Goal: Task Accomplishment & Management: Manage account settings

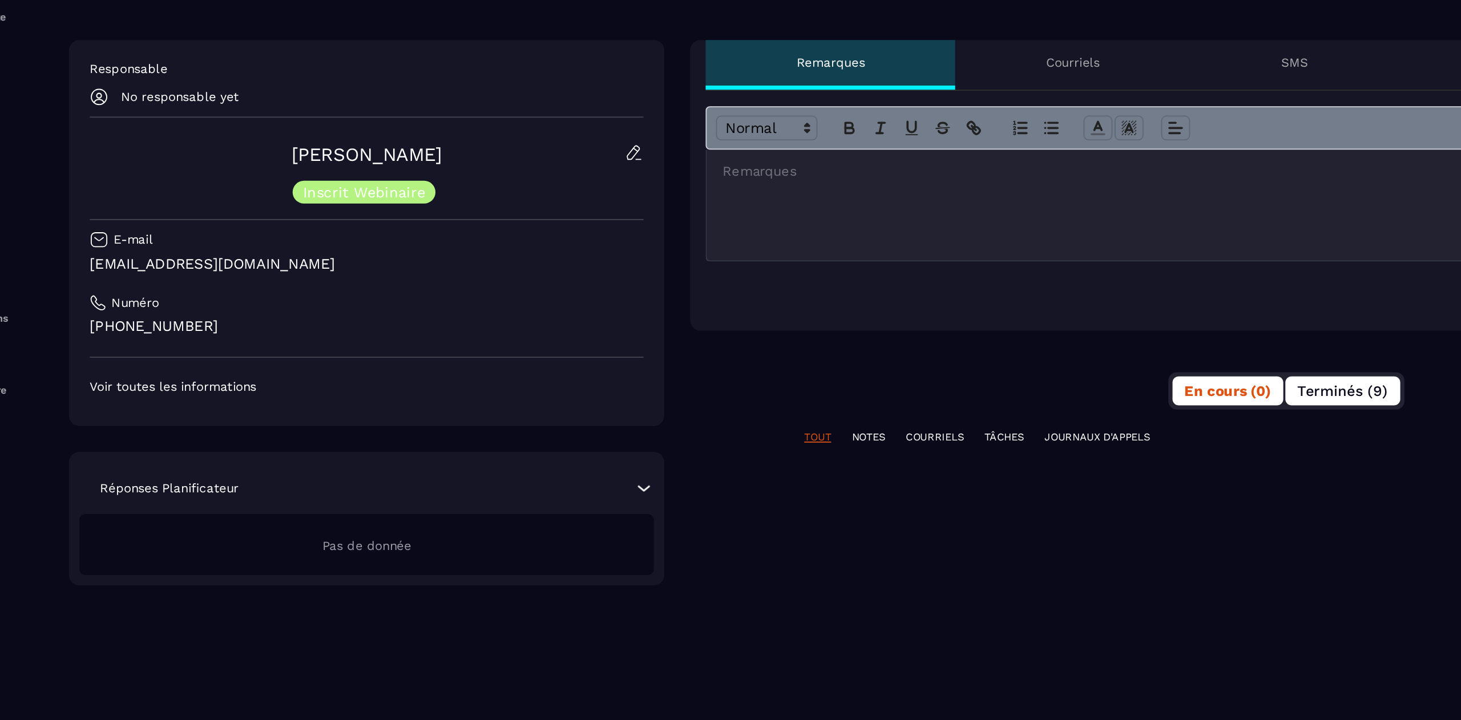
scroll to position [9276, 0]
click at [774, 325] on span "Terminés (9)" at bounding box center [784, 321] width 50 height 9
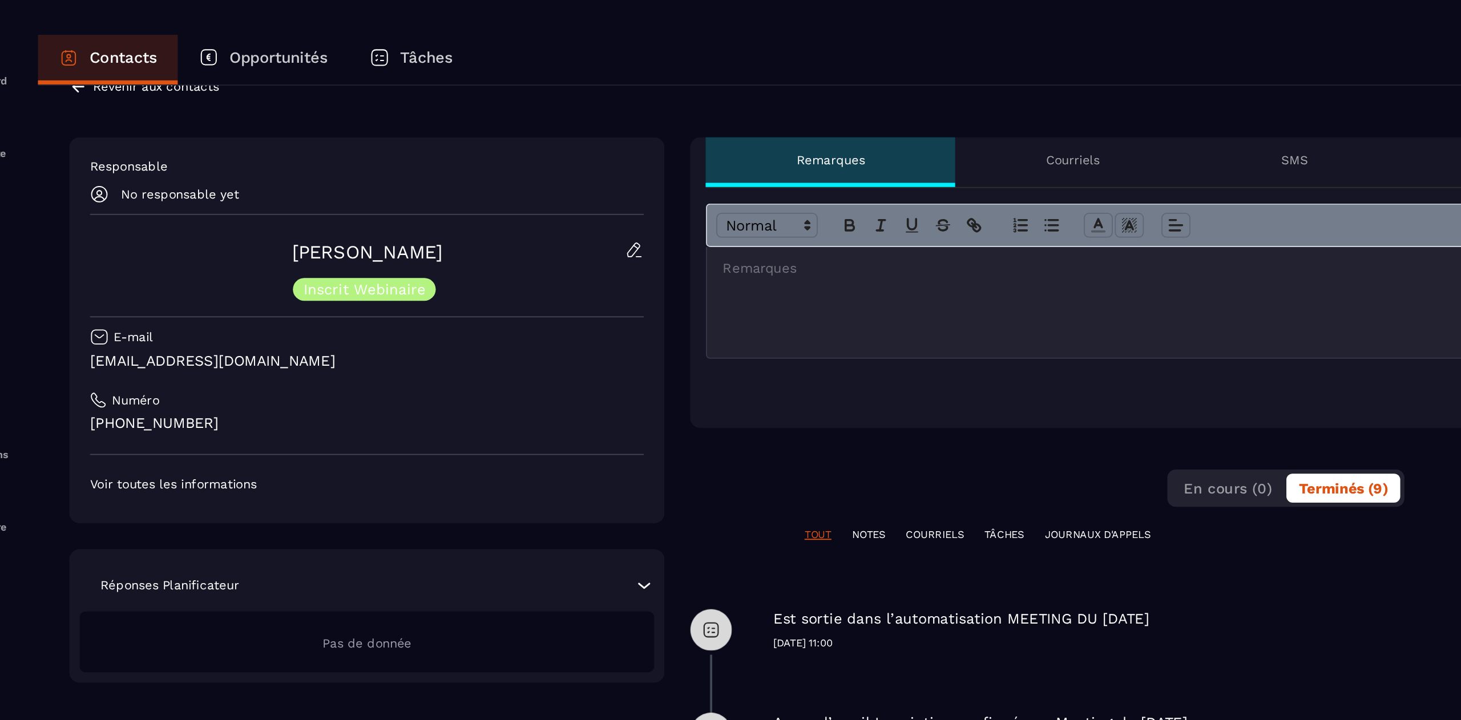
scroll to position [18, 0]
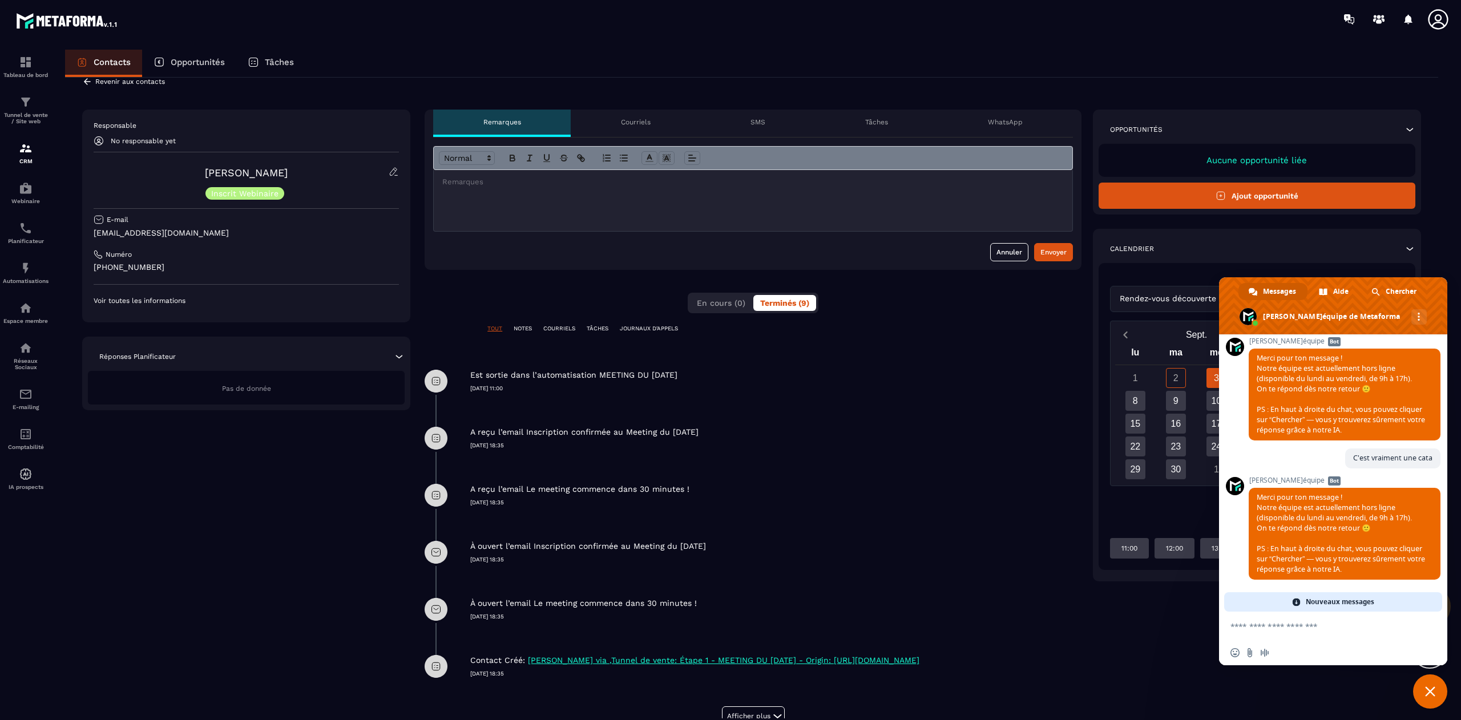
click at [106, 84] on p "Revenir aux contacts" at bounding box center [130, 82] width 70 height 8
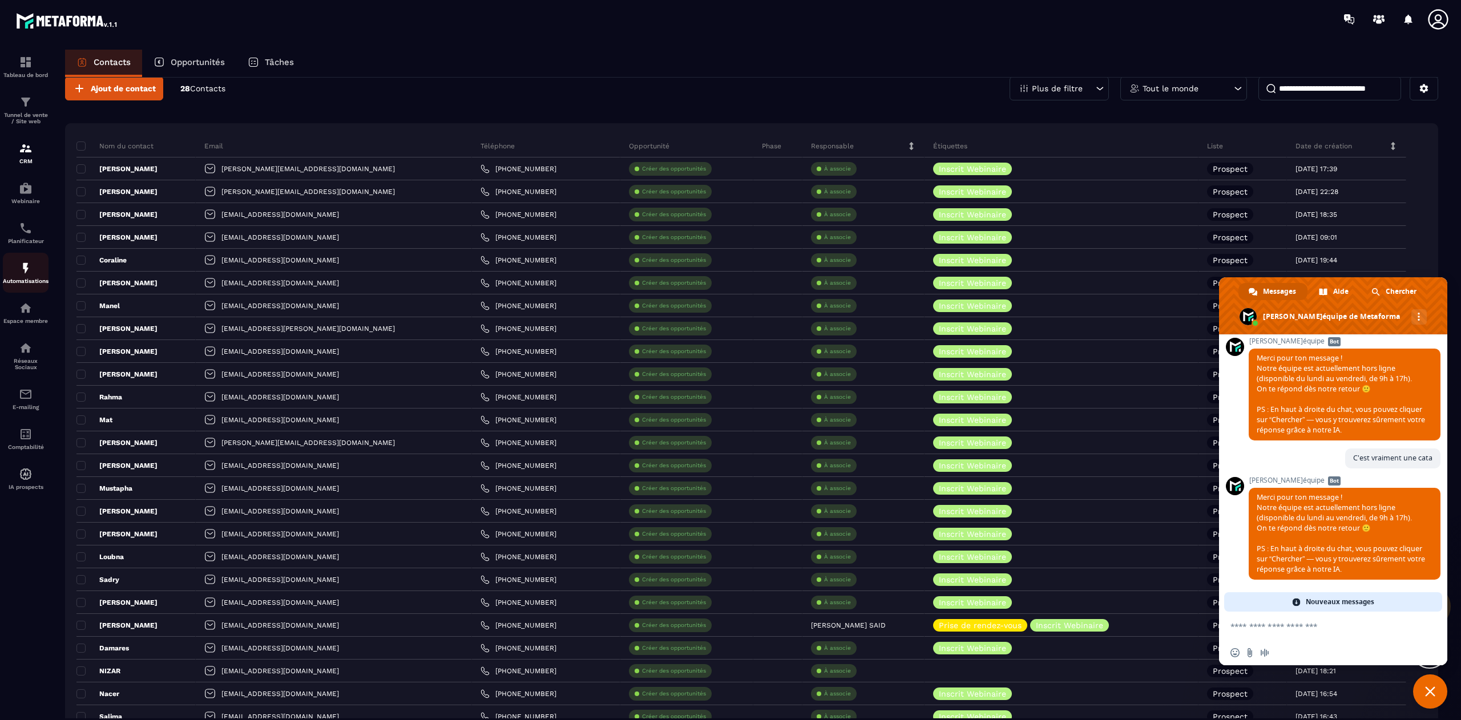
click at [23, 282] on p "Automatisations" at bounding box center [26, 281] width 46 height 6
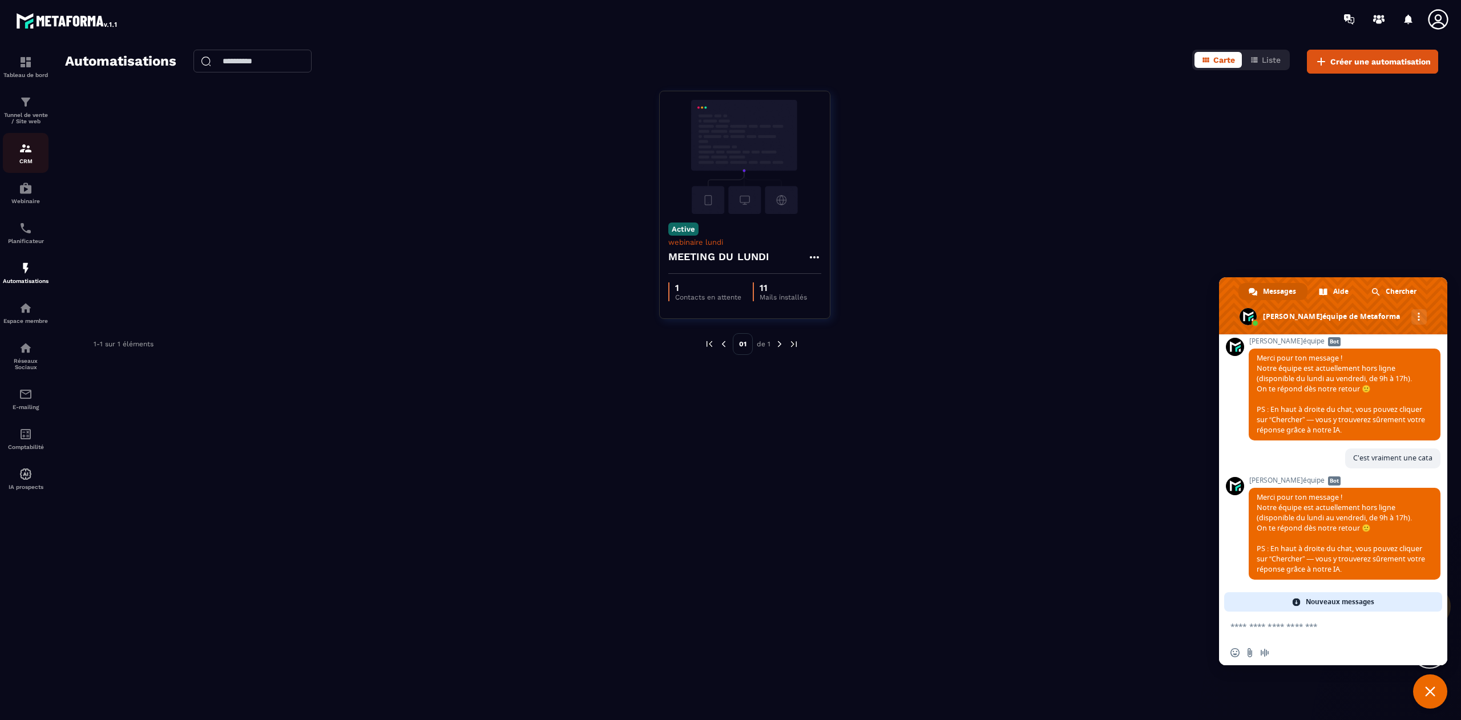
click at [23, 155] on img at bounding box center [26, 148] width 14 height 14
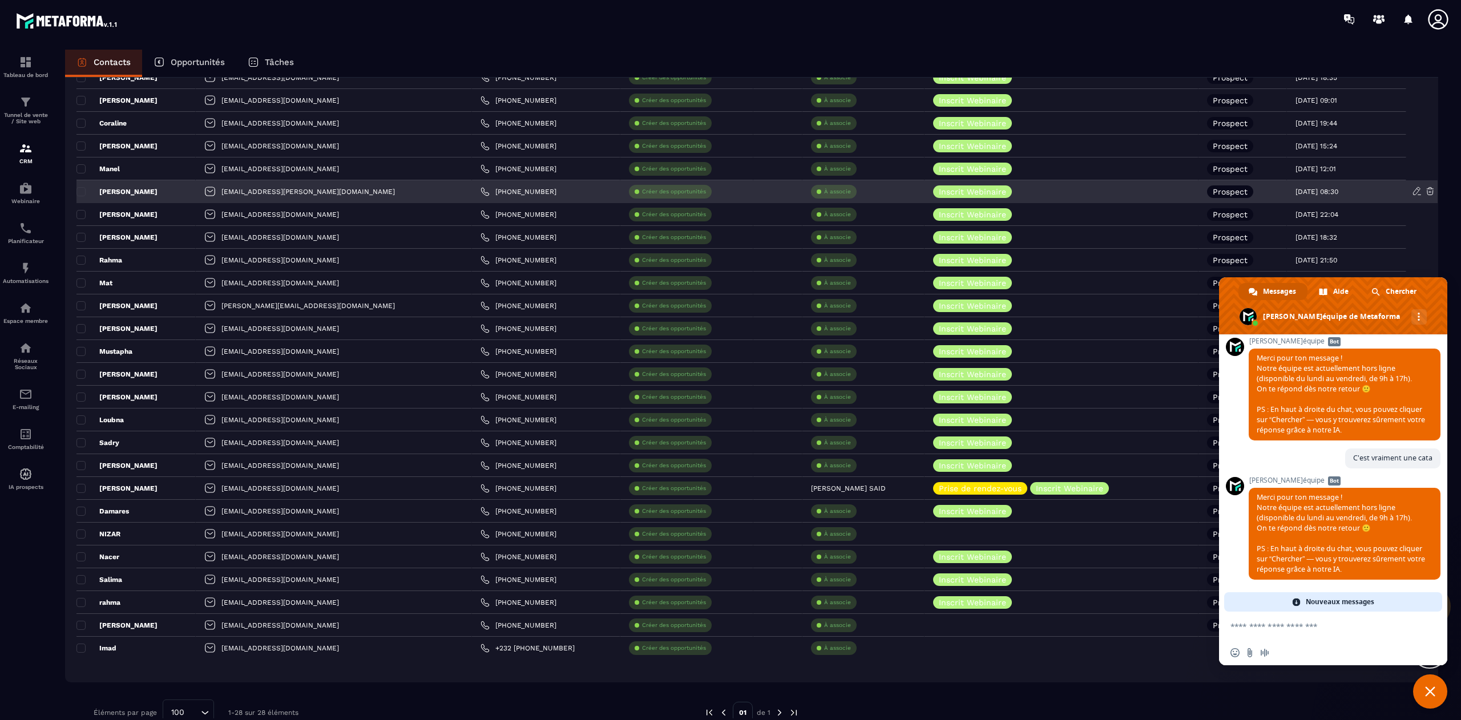
scroll to position [179, 0]
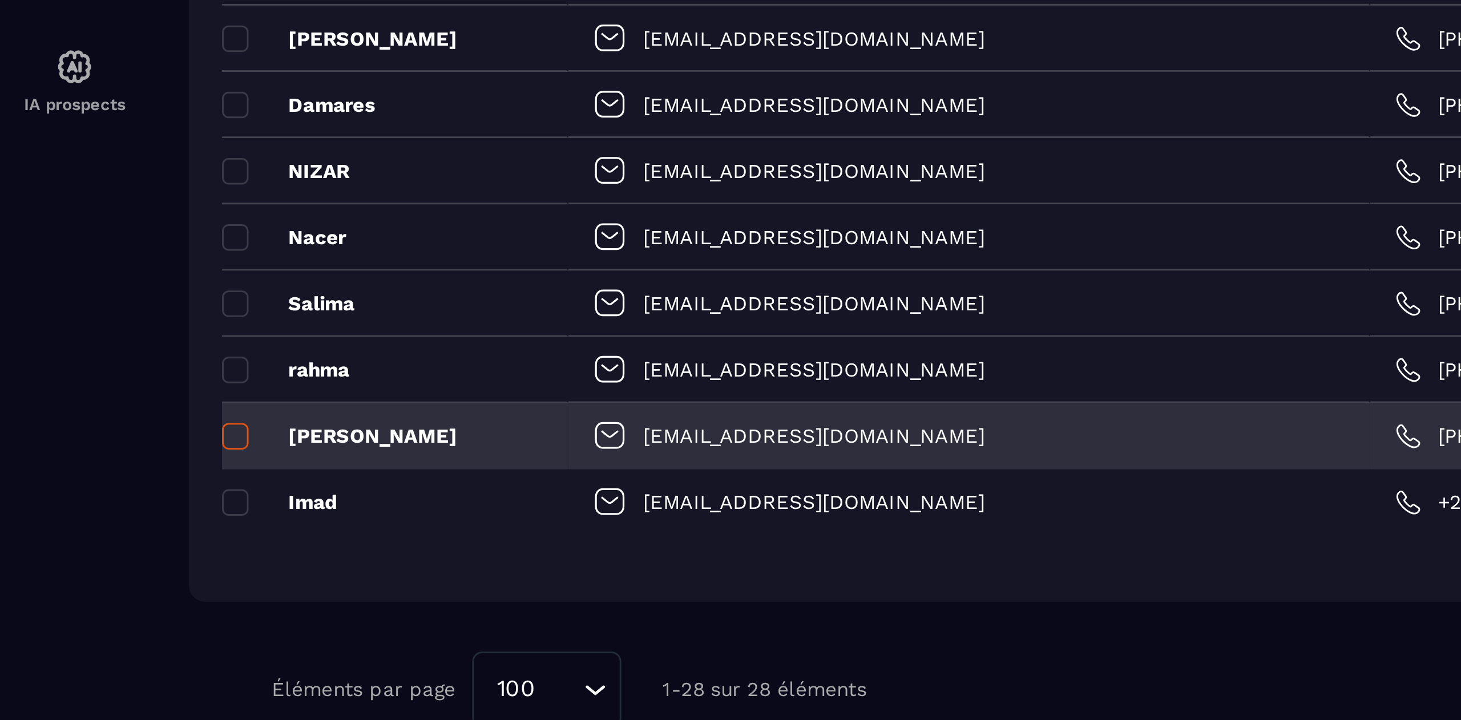
click at [83, 604] on span at bounding box center [80, 601] width 9 height 9
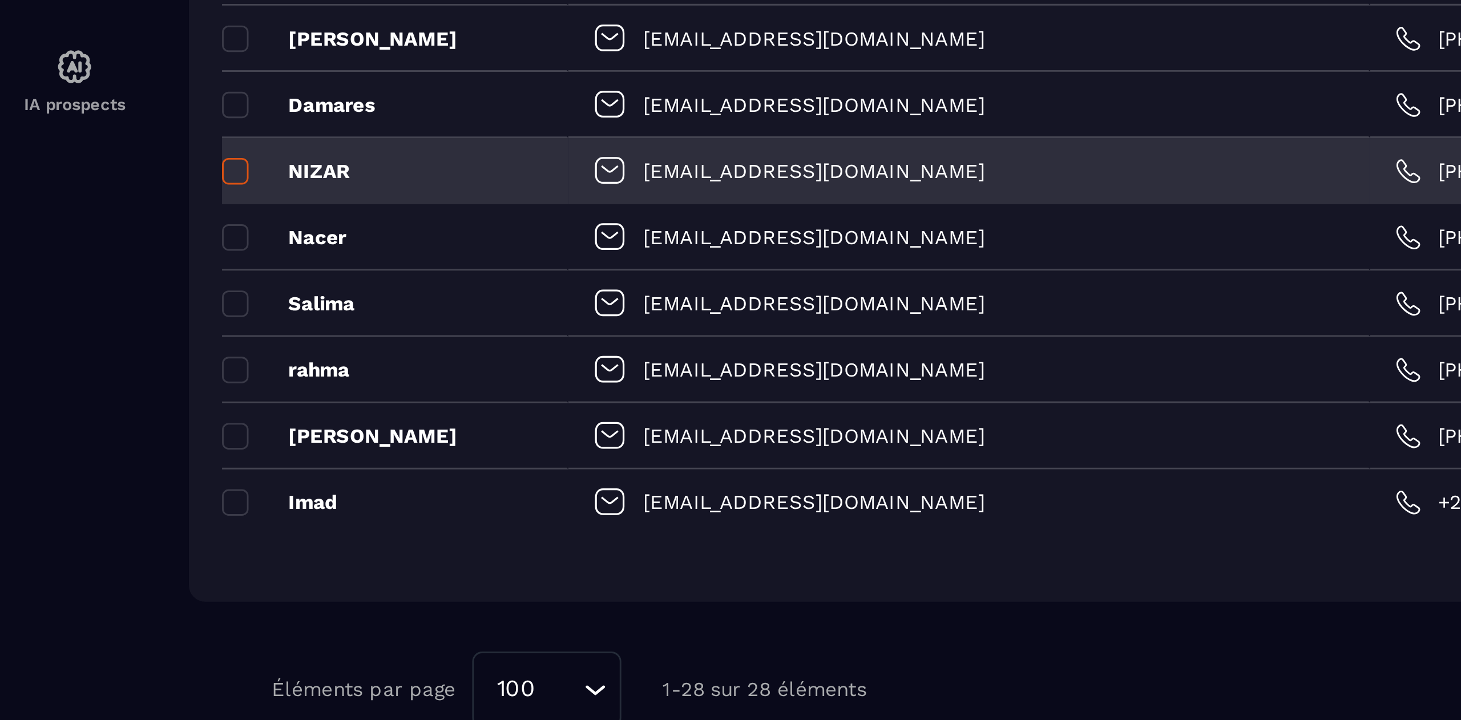
click at [80, 514] on span at bounding box center [80, 510] width 9 height 9
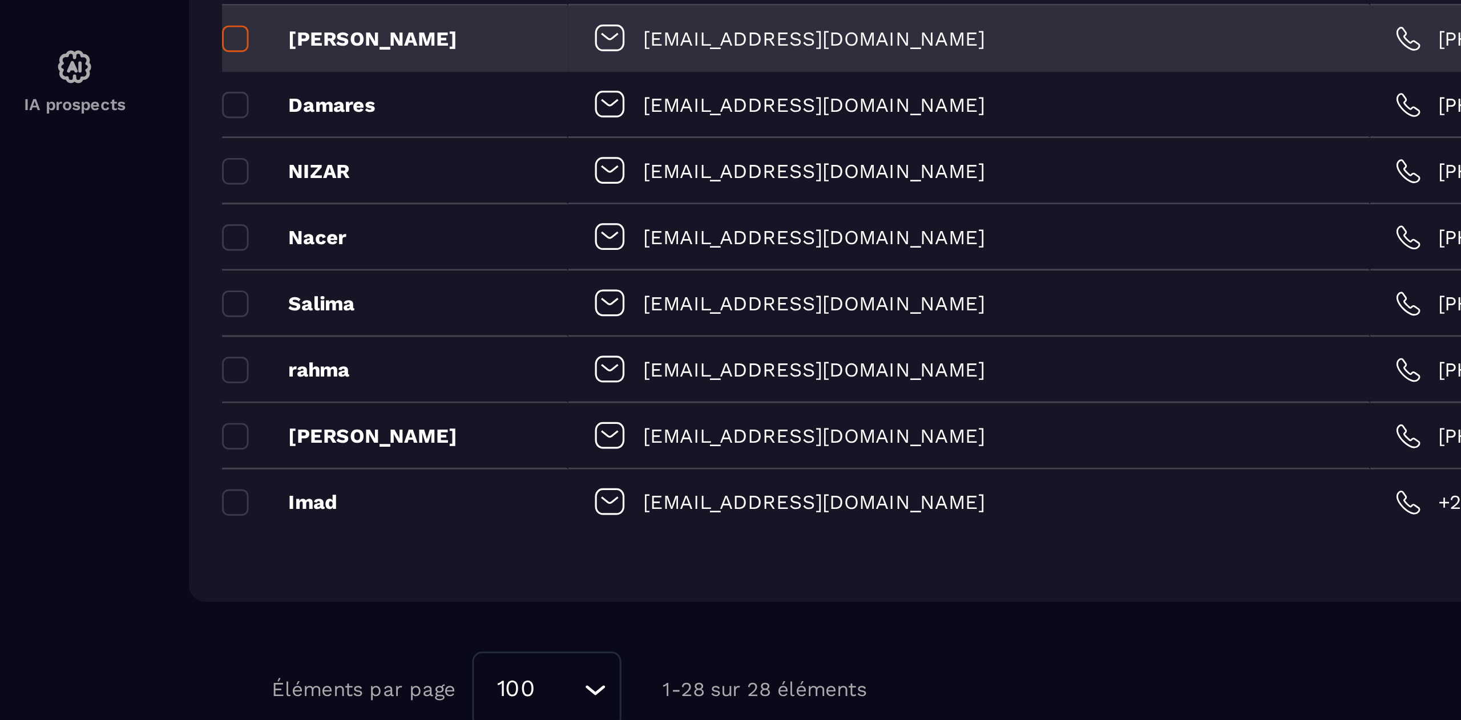
click at [84, 466] on span at bounding box center [80, 464] width 9 height 9
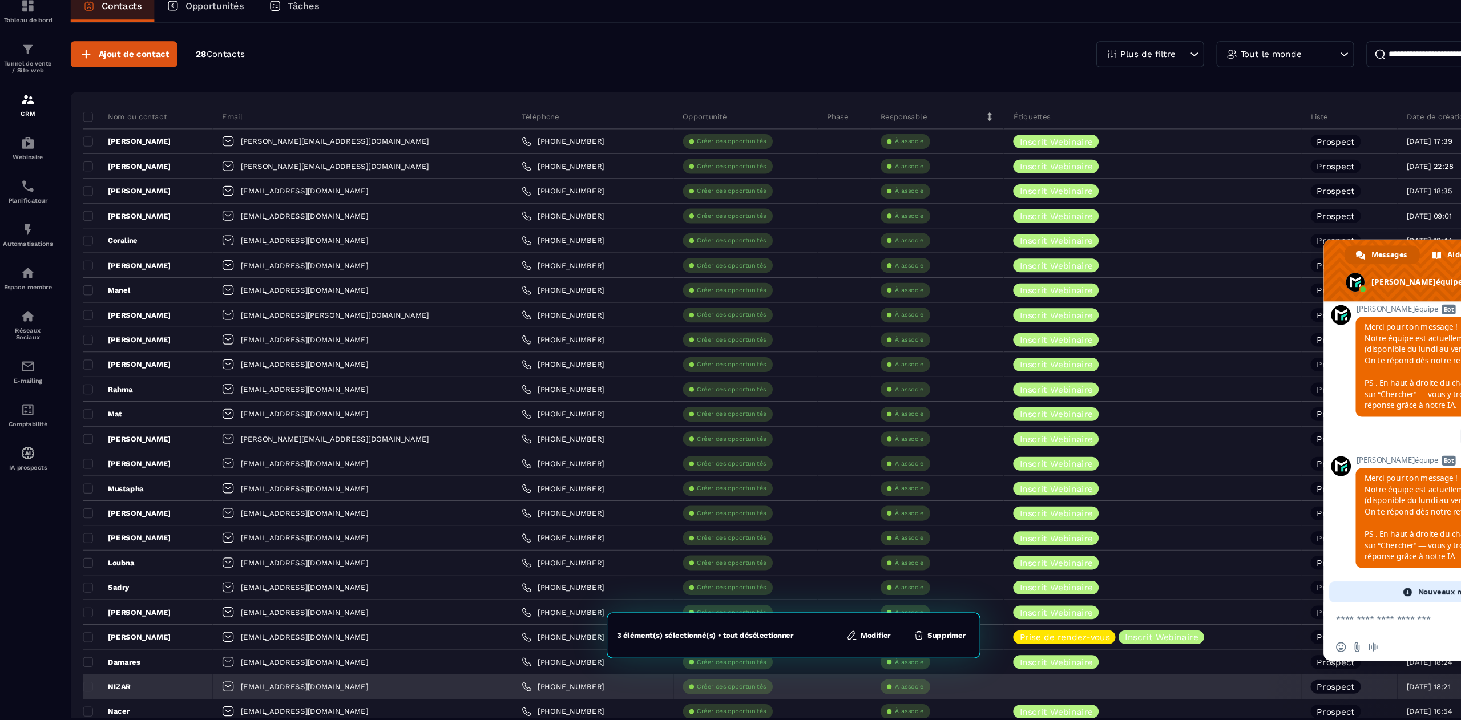
scroll to position [0, 0]
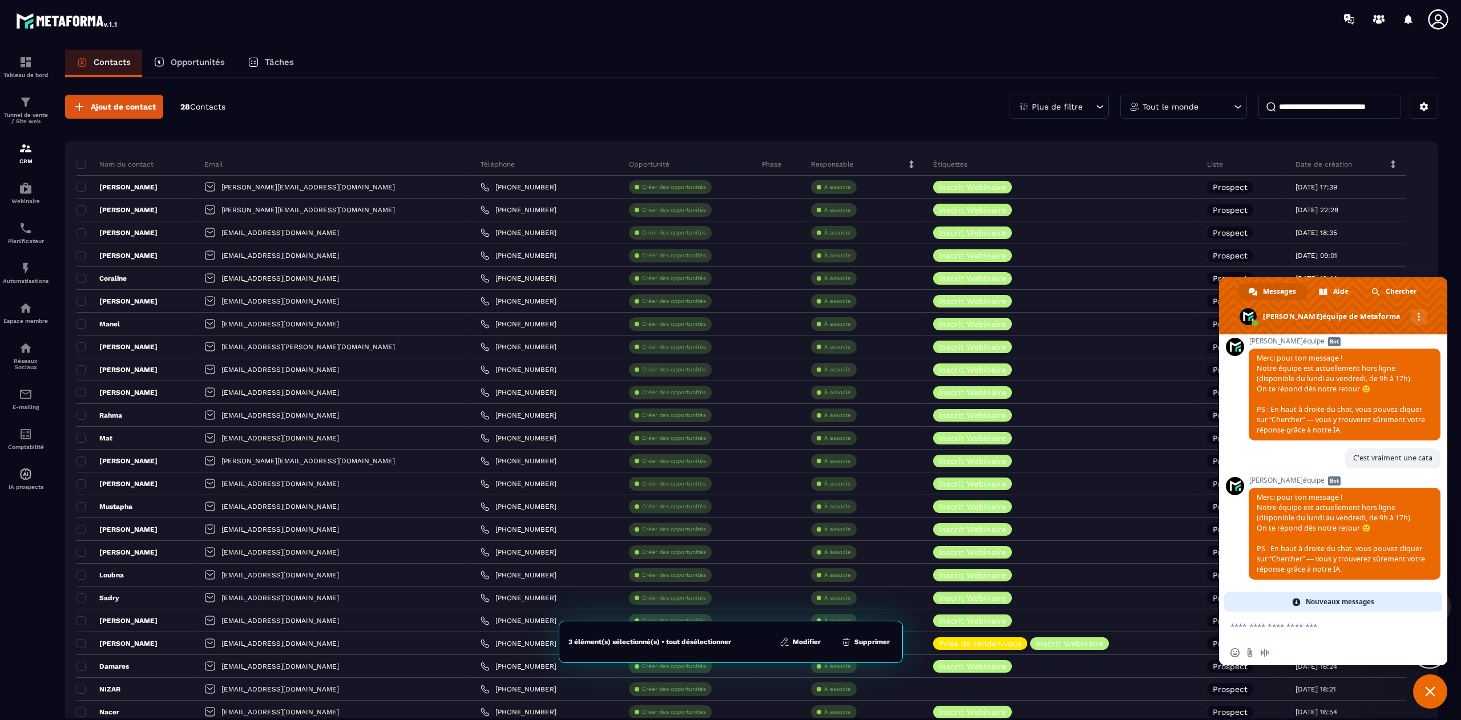
click at [875, 646] on button "Supprimer" at bounding box center [865, 641] width 55 height 11
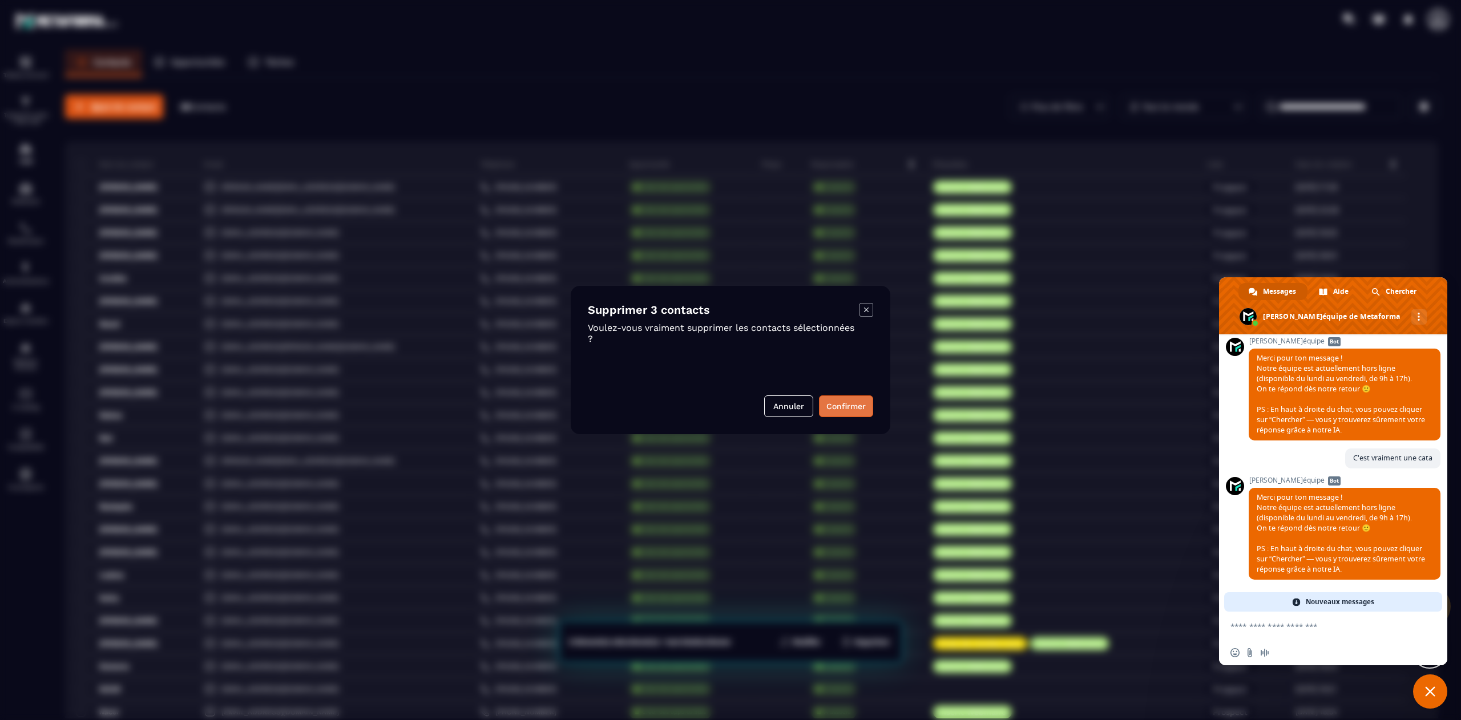
click at [846, 406] on button "Confirmer" at bounding box center [846, 406] width 54 height 22
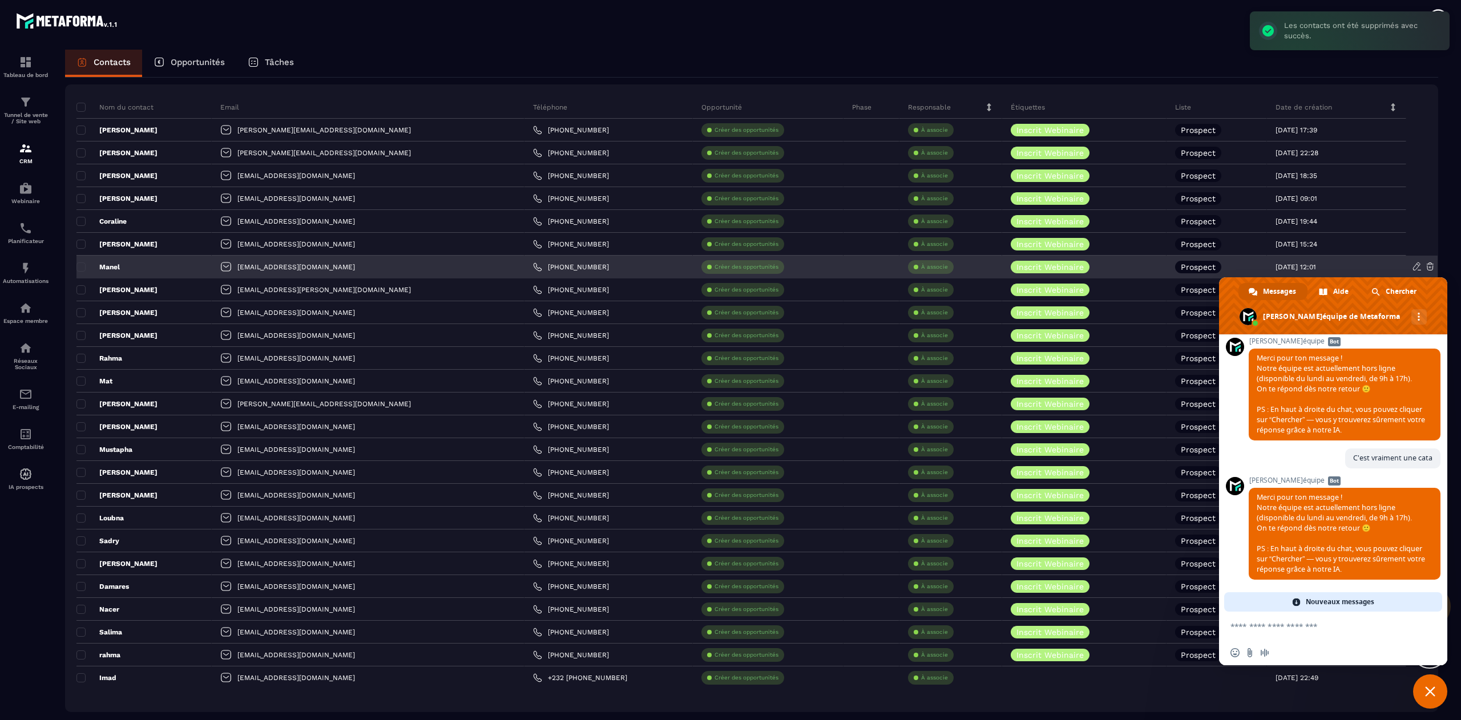
scroll to position [111, 0]
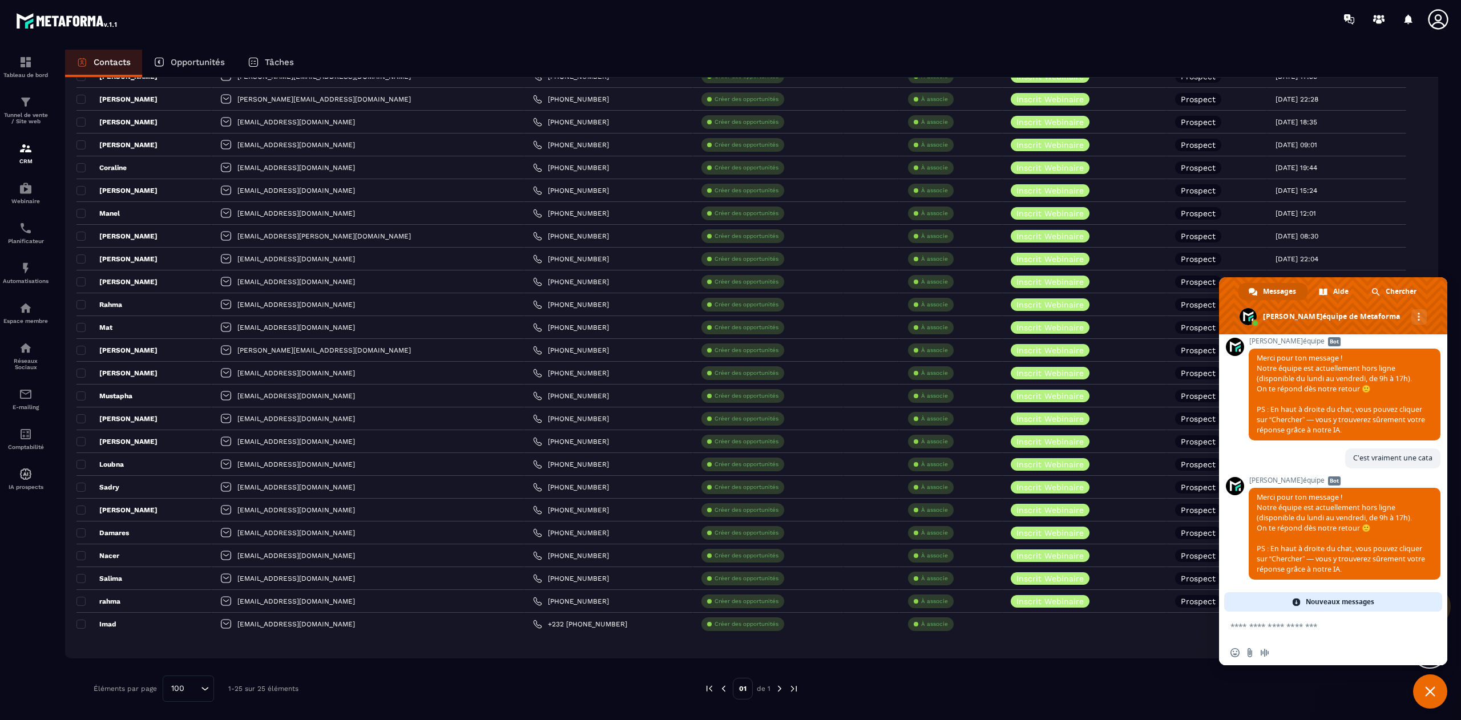
click at [1433, 702] on span "Fermer le chat" at bounding box center [1430, 691] width 34 height 34
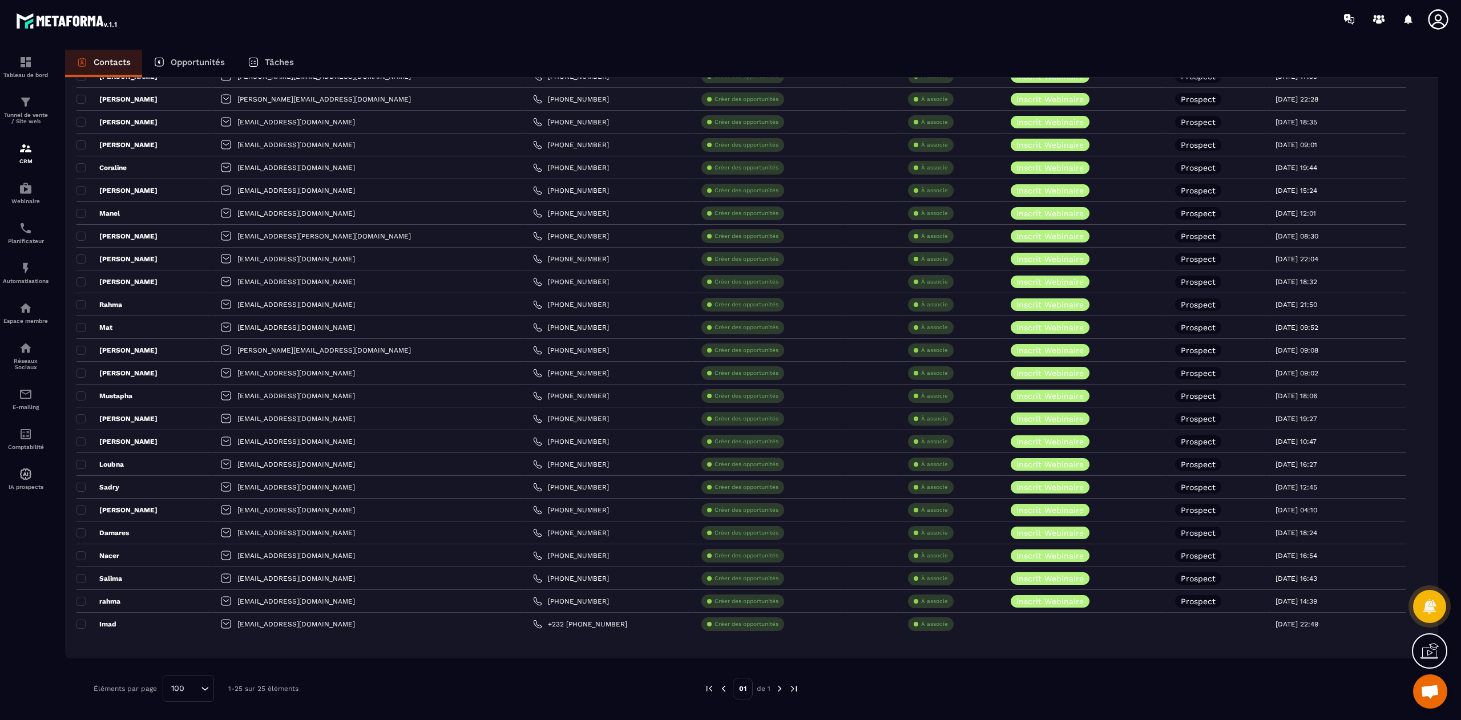
scroll to position [8782, 0]
